Goal: Task Accomplishment & Management: Use online tool/utility

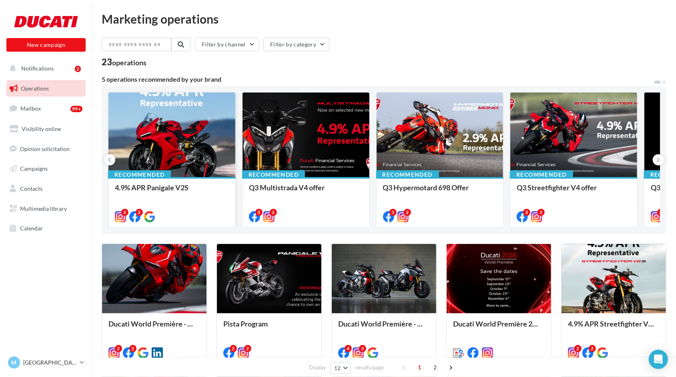
click at [164, 131] on div at bounding box center [171, 134] width 127 height 85
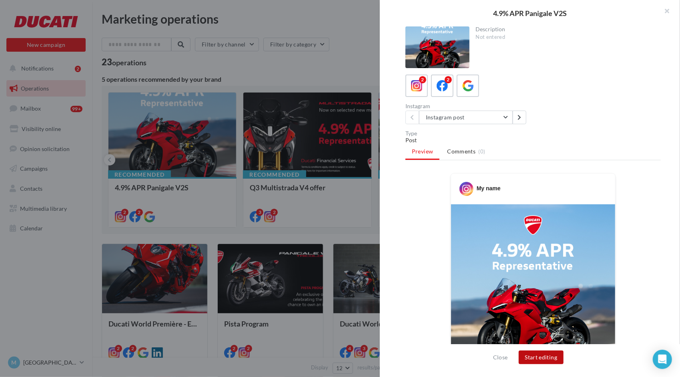
click at [545, 364] on button "Start editing" at bounding box center [541, 357] width 45 height 14
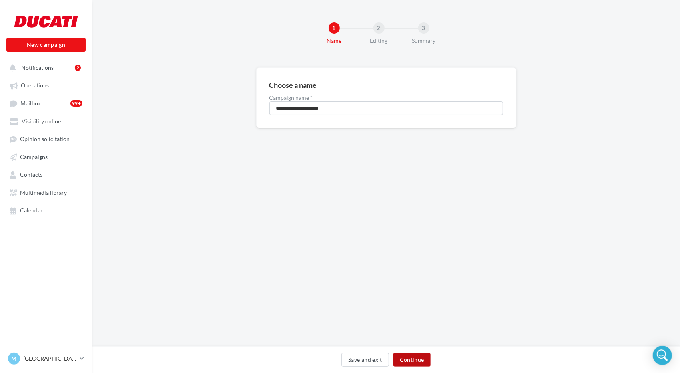
click at [410, 353] on button "Continue" at bounding box center [412, 360] width 37 height 14
